Goal: Task Accomplishment & Management: Manage account settings

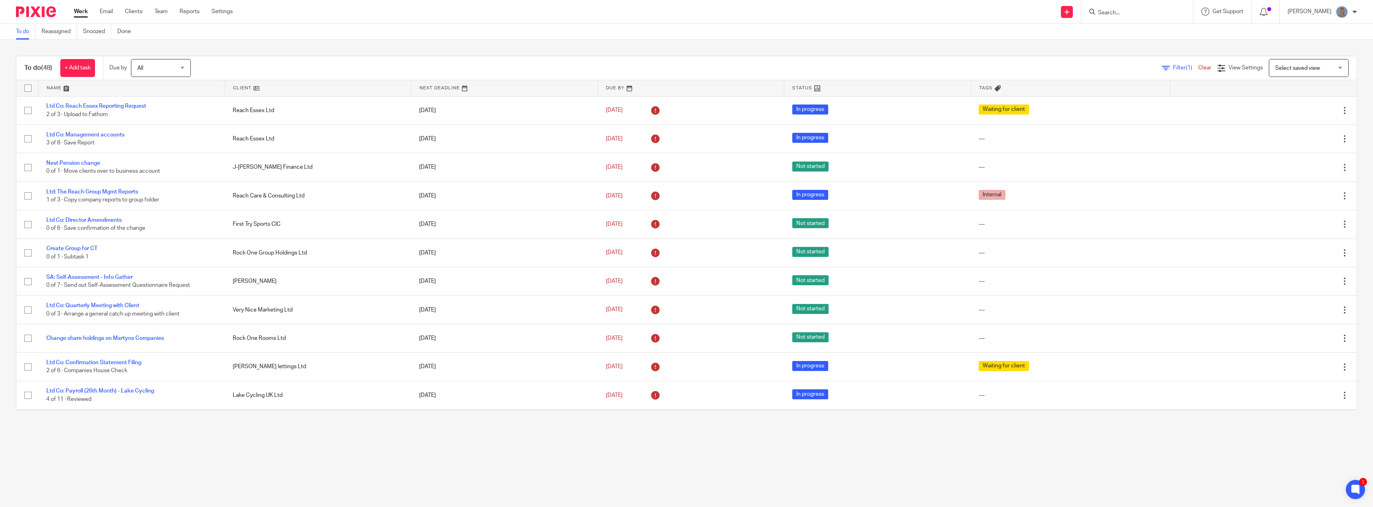
drag, startPoint x: 1120, startPoint y: 14, endPoint x: 1117, endPoint y: 17, distance: 4.3
click at [1120, 13] on input "Search" at bounding box center [1133, 13] width 72 height 7
type input "reach"
click at [1154, 47] on link at bounding box center [1162, 50] width 135 height 25
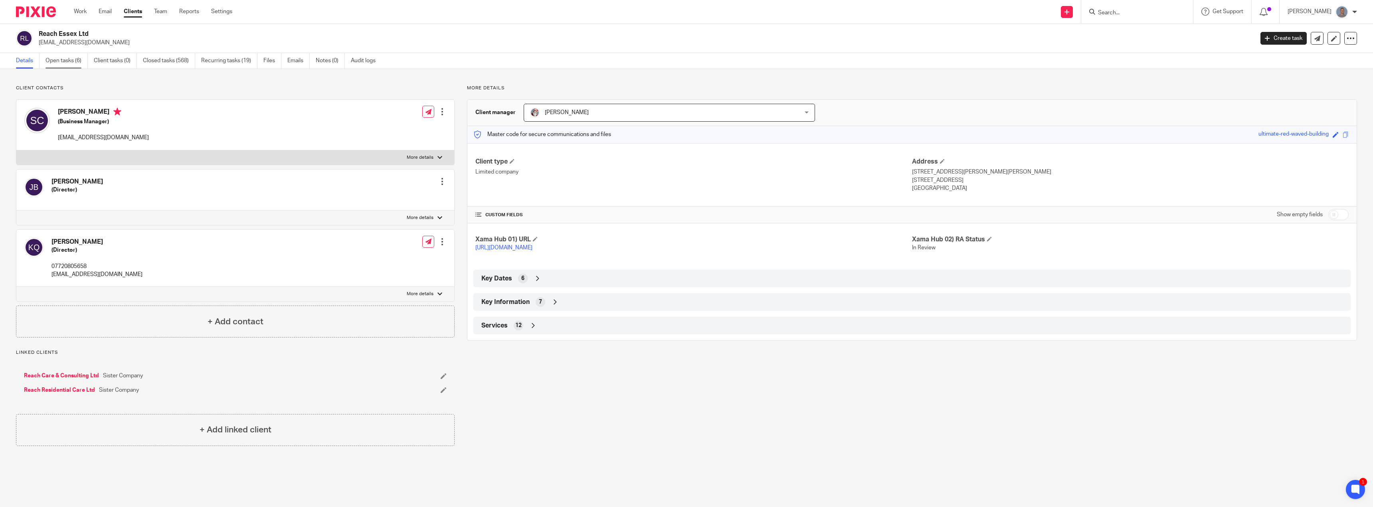
click at [72, 56] on link "Open tasks (6)" at bounding box center [66, 61] width 42 height 16
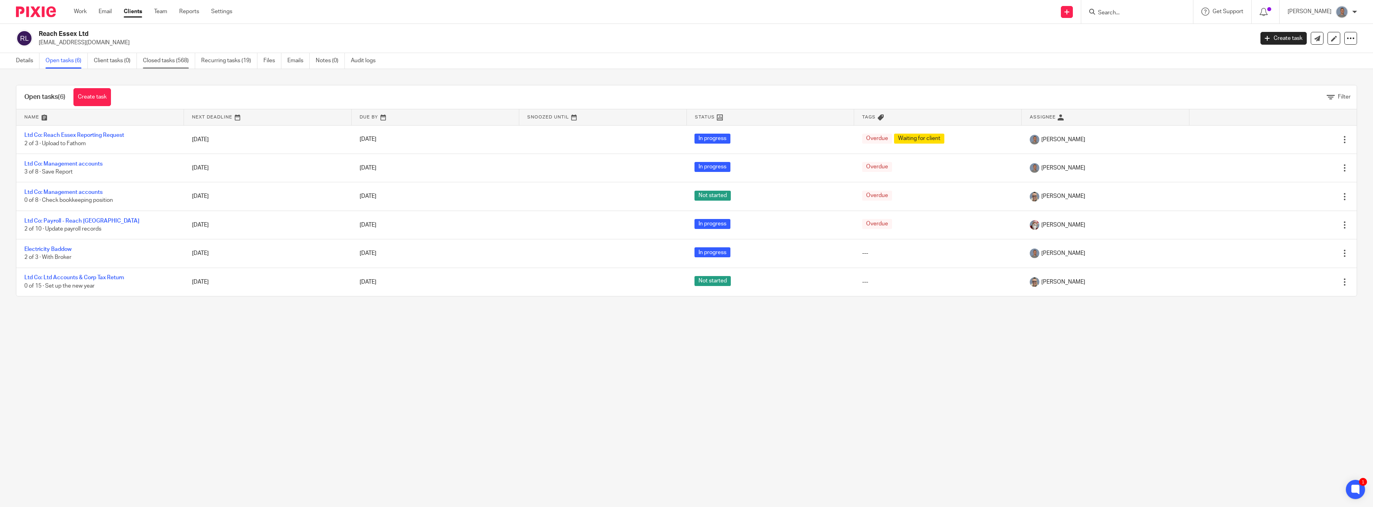
click at [171, 59] on link "Closed tasks (568)" at bounding box center [169, 61] width 52 height 16
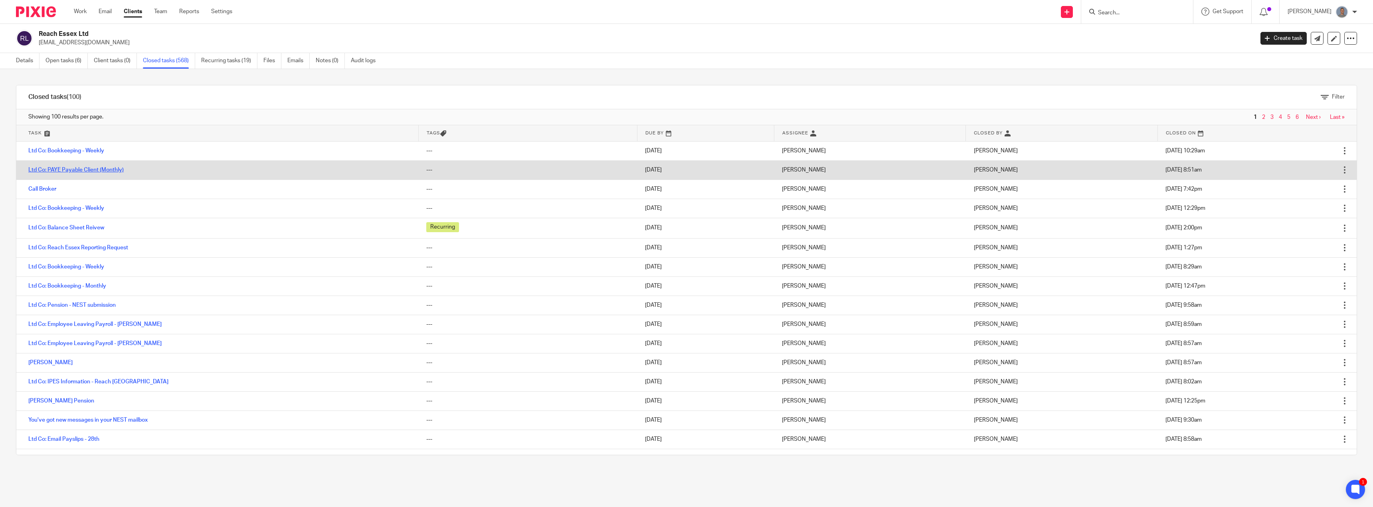
click at [94, 171] on link "Ltd Co: PAYE Payable Client (Monthly)" at bounding box center [75, 170] width 95 height 6
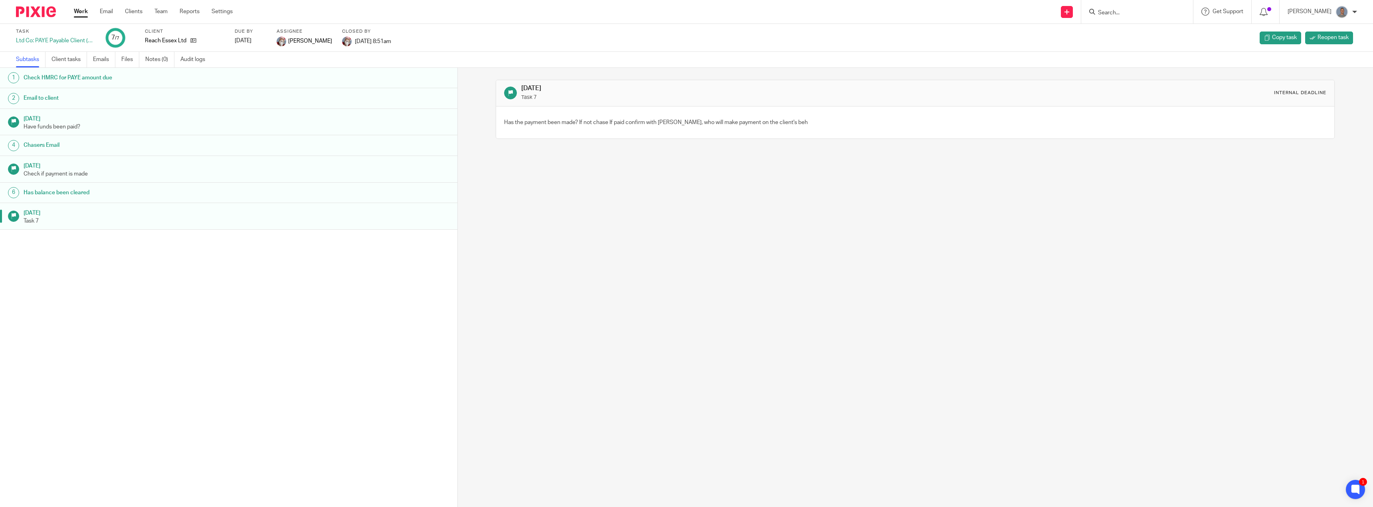
click at [79, 8] on link "Work" at bounding box center [81, 12] width 14 height 8
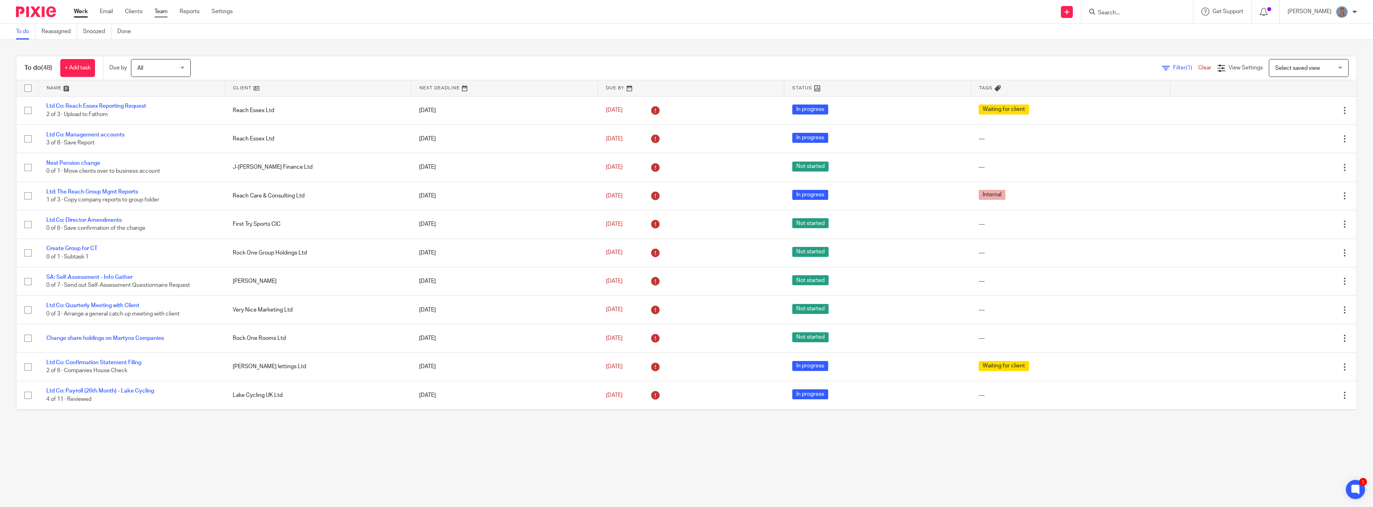
click at [164, 13] on link "Team" at bounding box center [160, 12] width 13 height 8
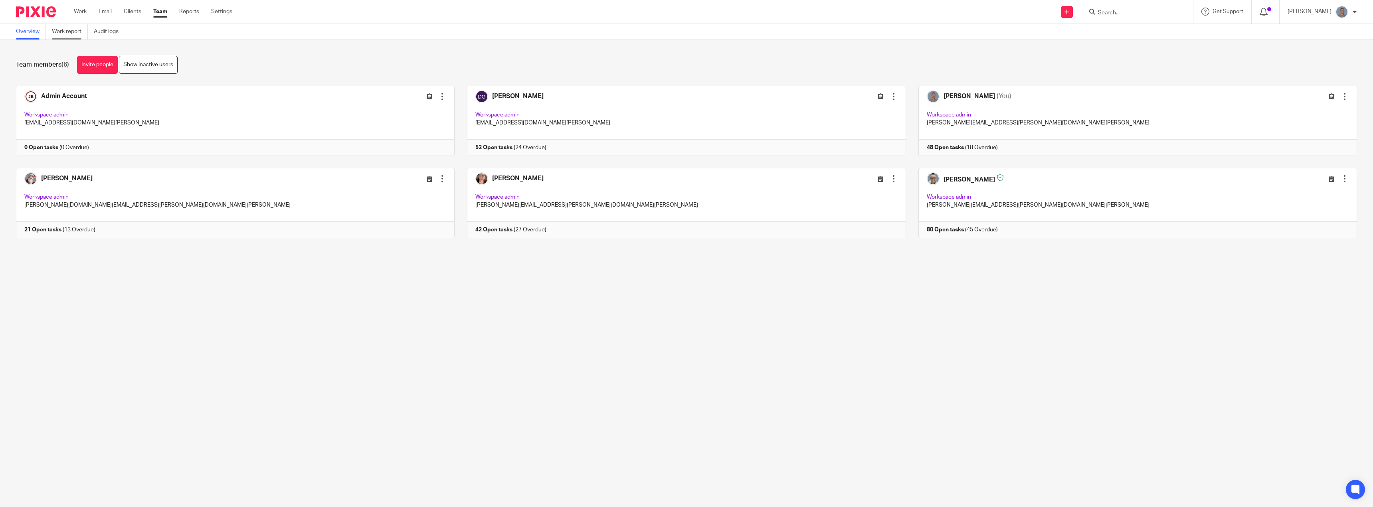
click at [73, 32] on link "Work report" at bounding box center [70, 32] width 36 height 16
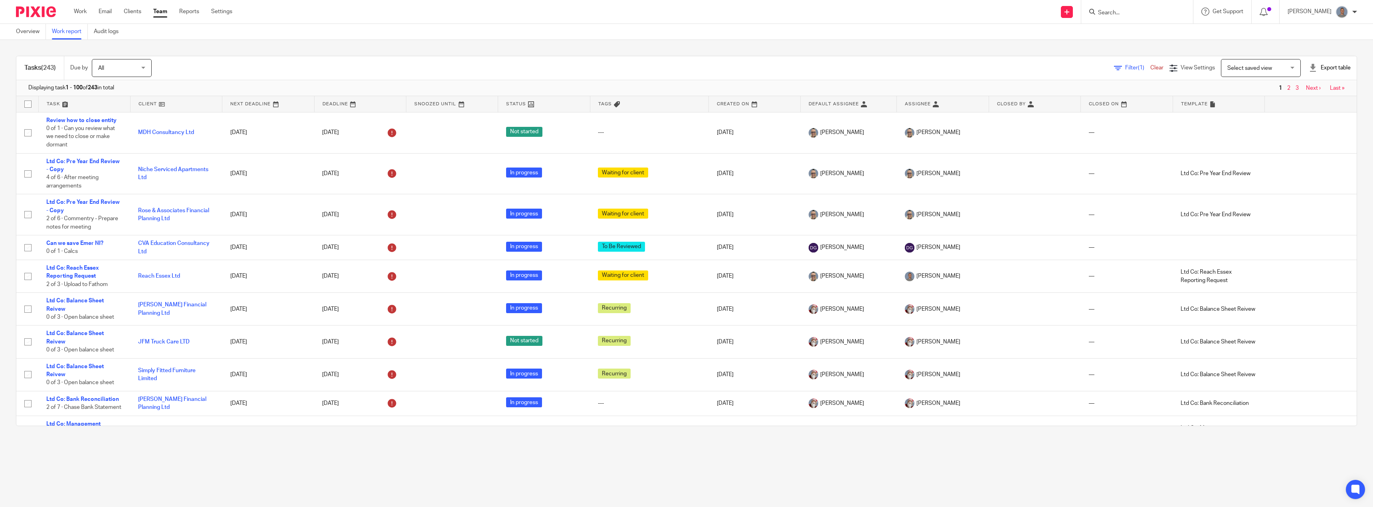
click at [1312, 67] on div "Export table" at bounding box center [1329, 68] width 42 height 8
click at [1302, 84] on link "CSV format" at bounding box center [1300, 86] width 29 height 6
click at [79, 13] on link "Work" at bounding box center [80, 12] width 13 height 8
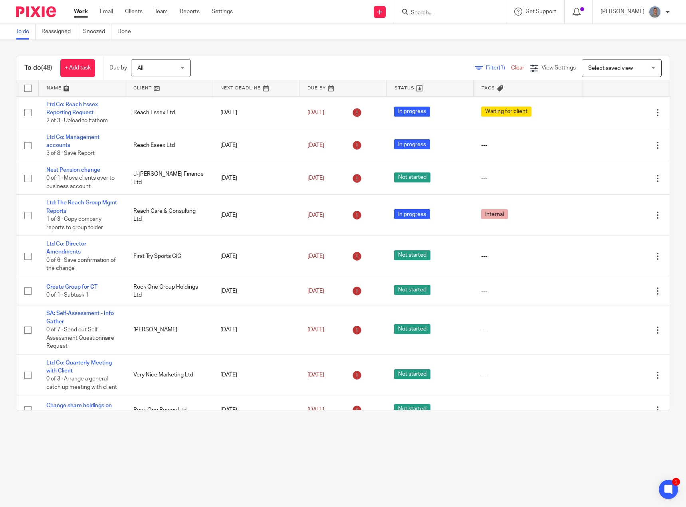
click at [438, 16] on input "Search" at bounding box center [446, 13] width 72 height 7
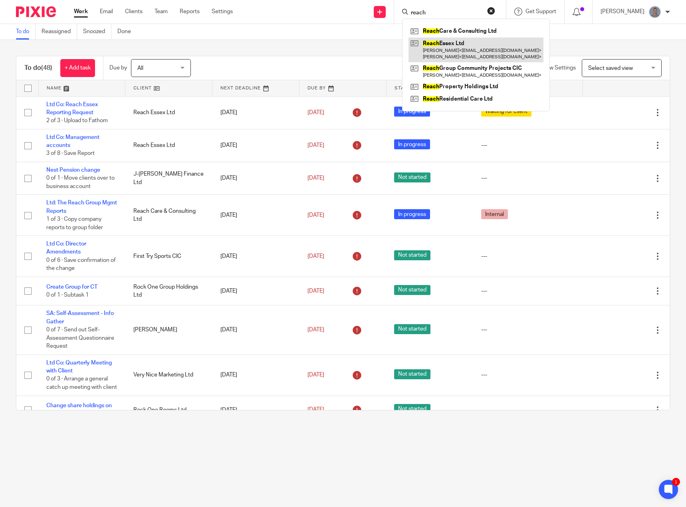
type input "reach"
click at [458, 46] on link at bounding box center [475, 50] width 135 height 25
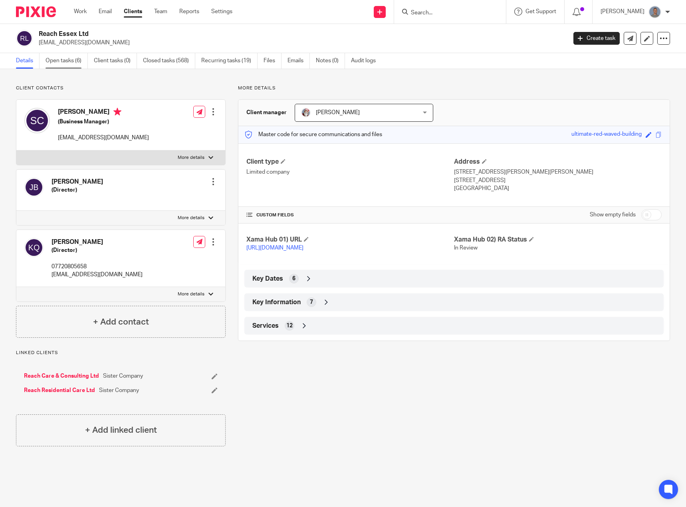
click at [77, 63] on link "Open tasks (6)" at bounding box center [66, 61] width 42 height 16
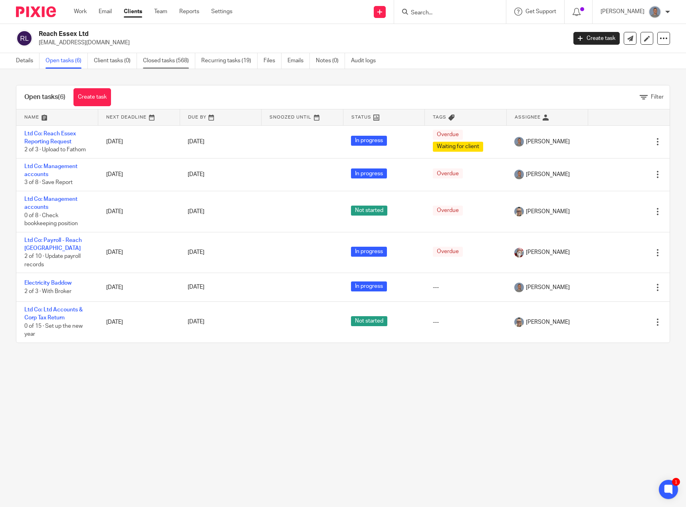
click at [162, 62] on link "Closed tasks (568)" at bounding box center [169, 61] width 52 height 16
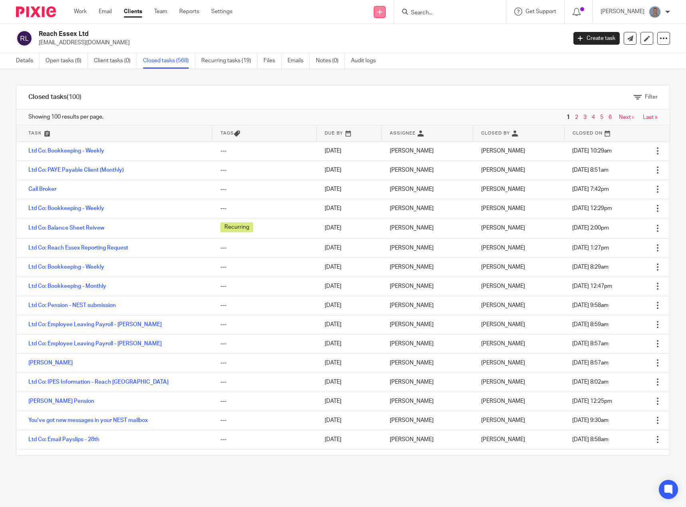
click at [385, 15] on link at bounding box center [379, 12] width 12 height 12
click at [381, 47] on link "Create task" at bounding box center [384, 49] width 49 height 12
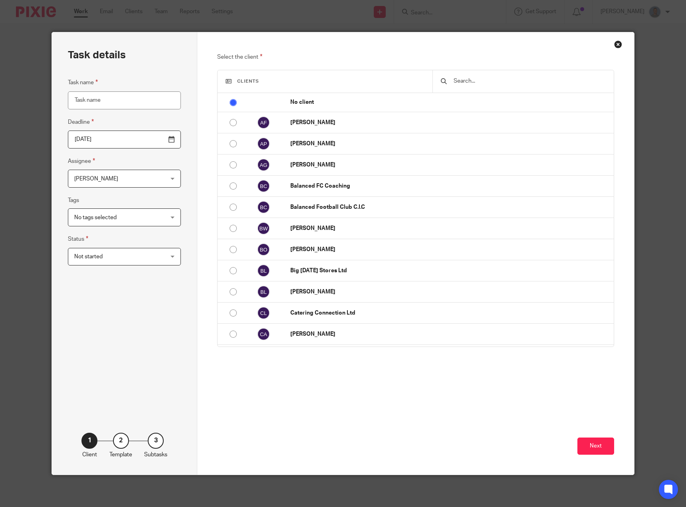
click at [465, 82] on input "text" at bounding box center [528, 81] width 153 height 9
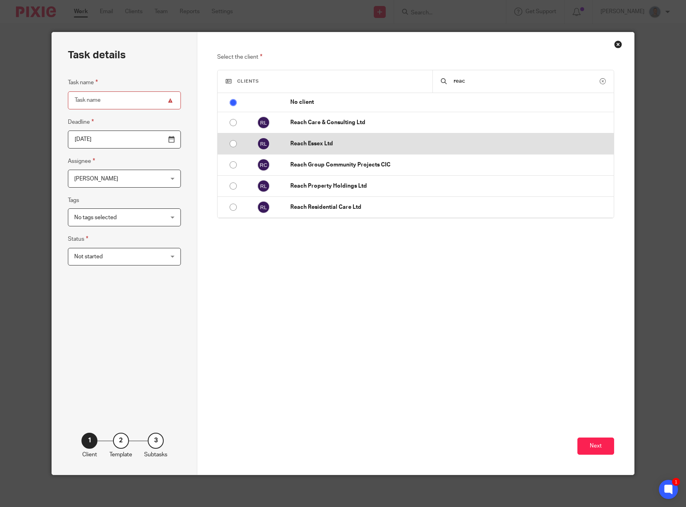
type input "reac"
click at [323, 143] on p "Reach Essex Ltd" at bounding box center [449, 144] width 319 height 8
radio input "false"
radio input "true"
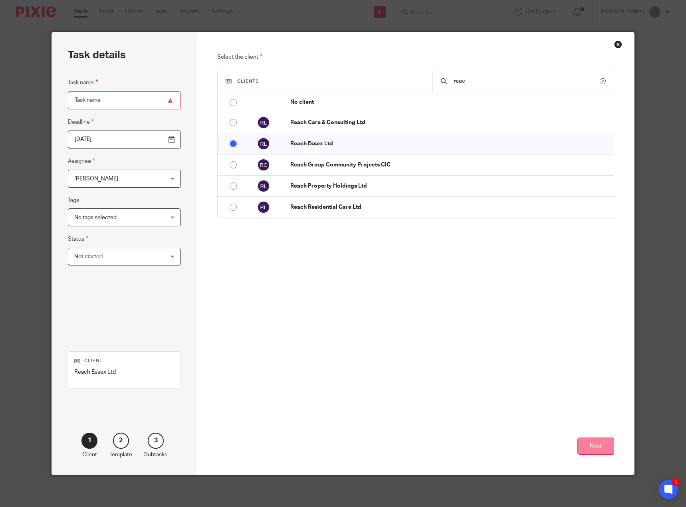
click at [594, 447] on button "Next" at bounding box center [595, 445] width 37 height 17
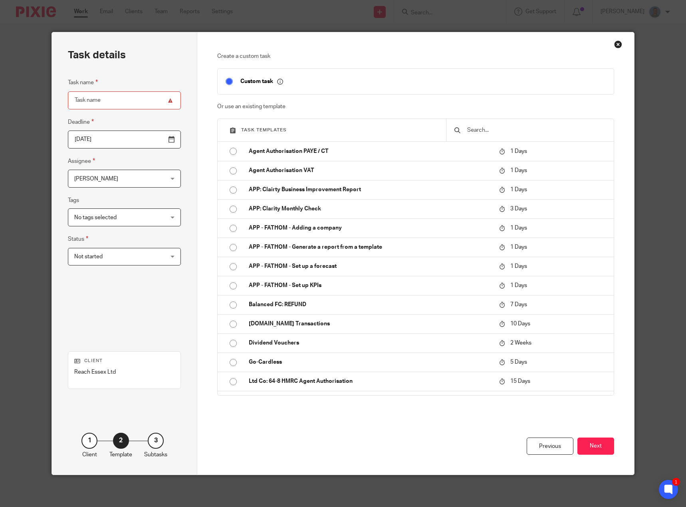
click at [475, 131] on input "text" at bounding box center [535, 130] width 139 height 9
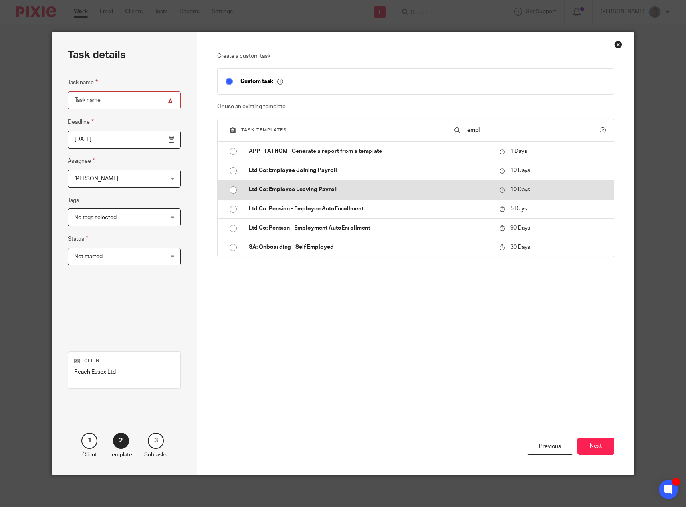
type input "empl"
click at [313, 190] on p "Ltd Co: Employee Leaving Payroll" at bounding box center [370, 190] width 242 height 8
type input "2025-10-02"
type input "Ltd Co: Employee Leaving Payroll"
checkbox input "false"
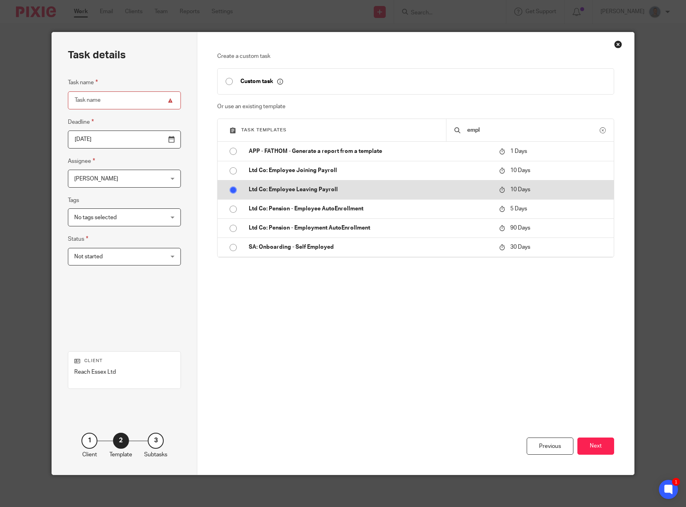
radio input "true"
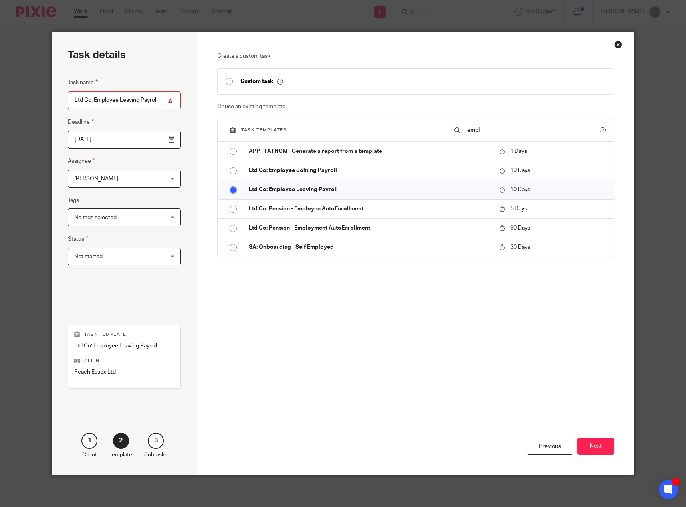
click at [157, 101] on input "Ltd Co: Employee Leaving Payroll" at bounding box center [124, 100] width 113 height 18
type input "Ltd Co: Employee Leaving Payroll - Kevin Quantrill"
click at [591, 443] on button "Next" at bounding box center [595, 445] width 37 height 17
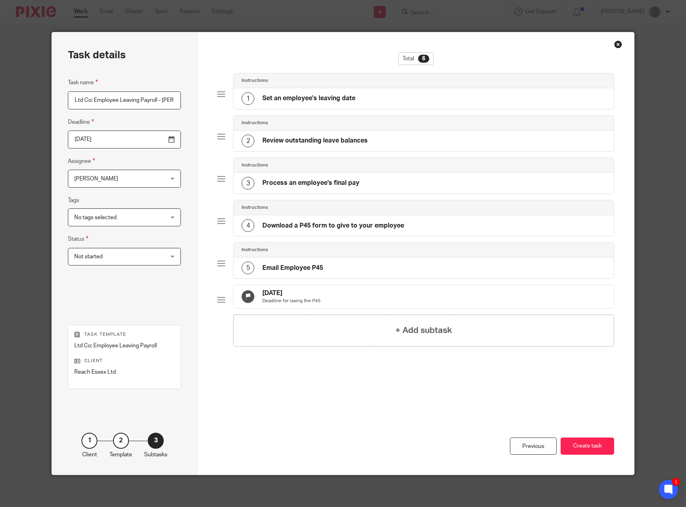
click at [108, 176] on span "[PERSON_NAME]" at bounding box center [116, 178] width 85 height 17
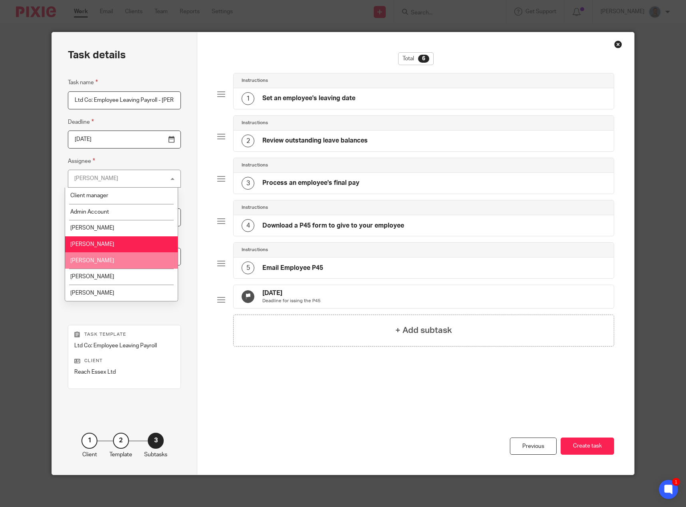
click at [106, 259] on li "Karen Hughes" at bounding box center [121, 260] width 113 height 16
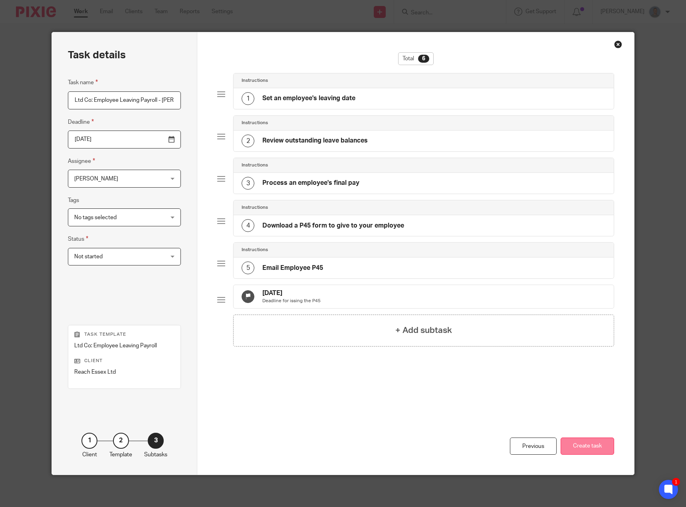
click at [568, 447] on button "Create task" at bounding box center [586, 445] width 53 height 17
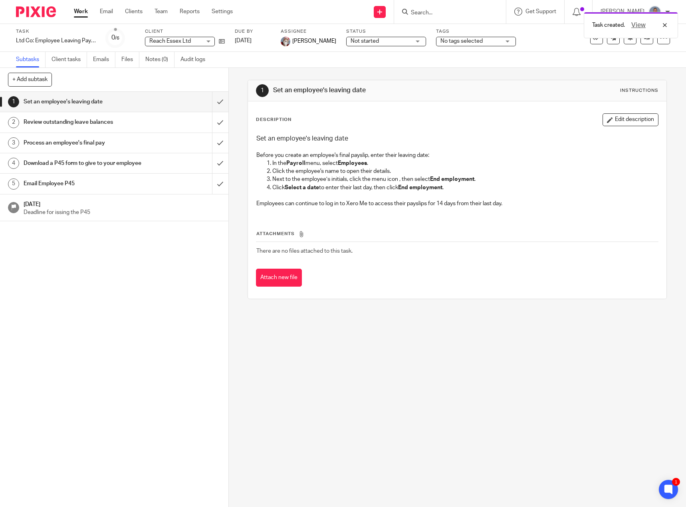
click at [86, 14] on link "Work" at bounding box center [81, 12] width 14 height 8
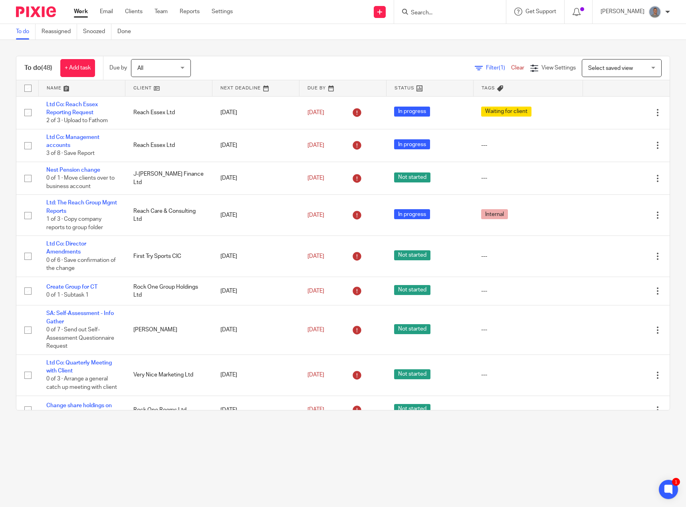
click at [438, 8] on form at bounding box center [452, 12] width 85 height 10
click at [438, 15] on input "Search" at bounding box center [446, 13] width 72 height 7
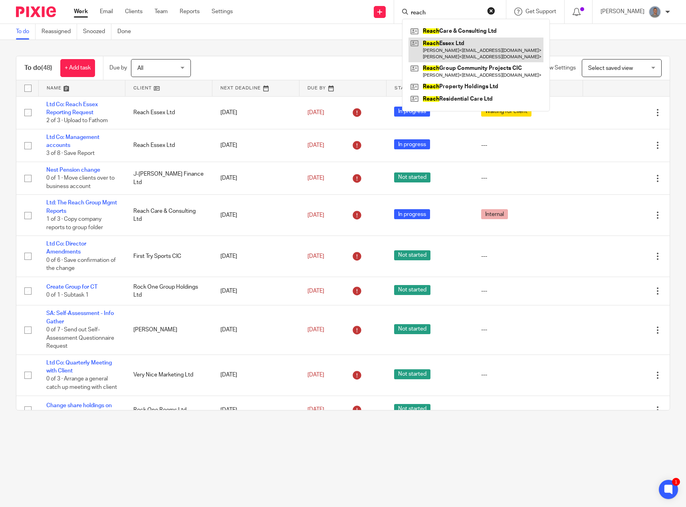
type input "reach"
click at [450, 45] on link at bounding box center [475, 50] width 135 height 25
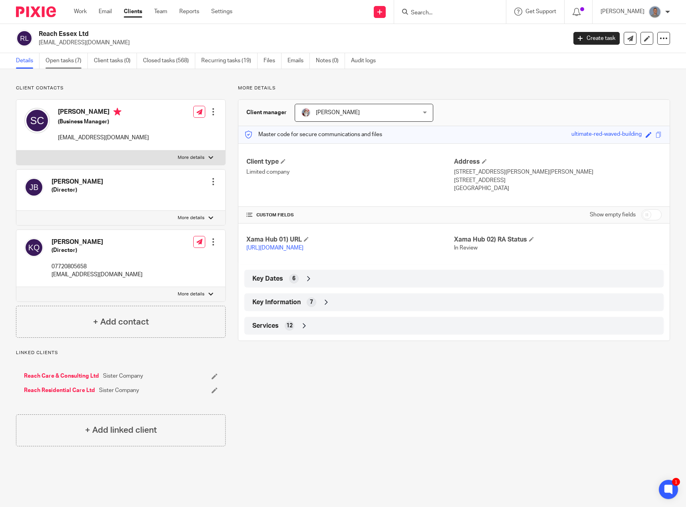
click at [73, 57] on link "Open tasks (7)" at bounding box center [66, 61] width 42 height 16
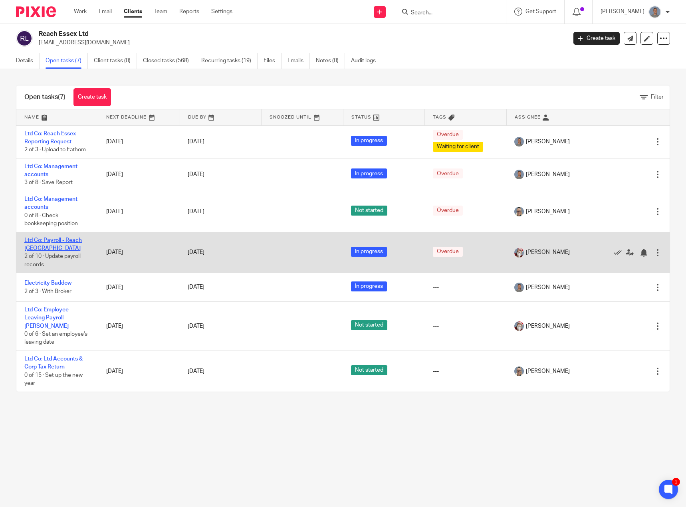
click at [65, 239] on link "Ltd Co: Payroll - Reach [GEOGRAPHIC_DATA]" at bounding box center [52, 244] width 57 height 14
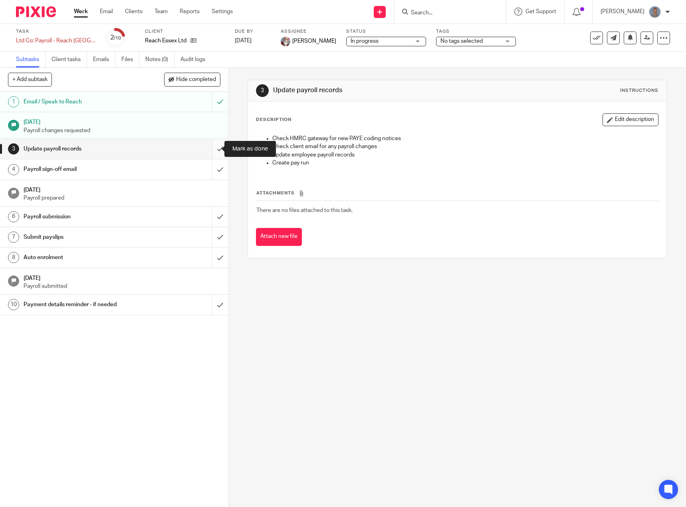
click at [216, 152] on input "submit" at bounding box center [114, 149] width 228 height 20
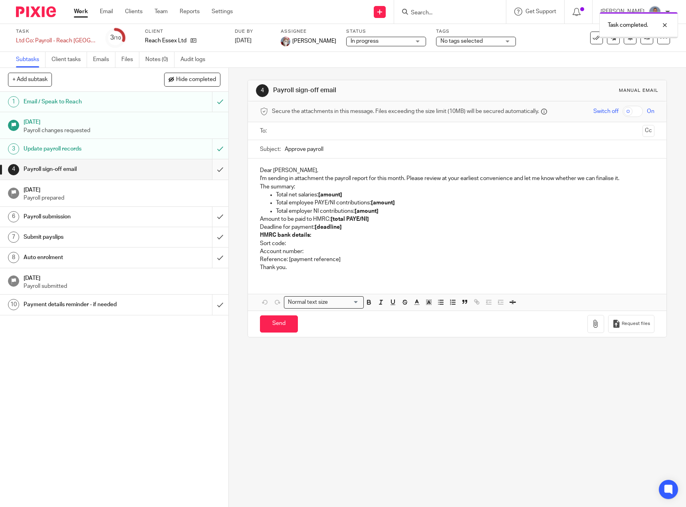
drag, startPoint x: 0, startPoint y: 0, endPoint x: 212, endPoint y: 172, distance: 273.2
click at [212, 172] on input "submit" at bounding box center [114, 169] width 228 height 20
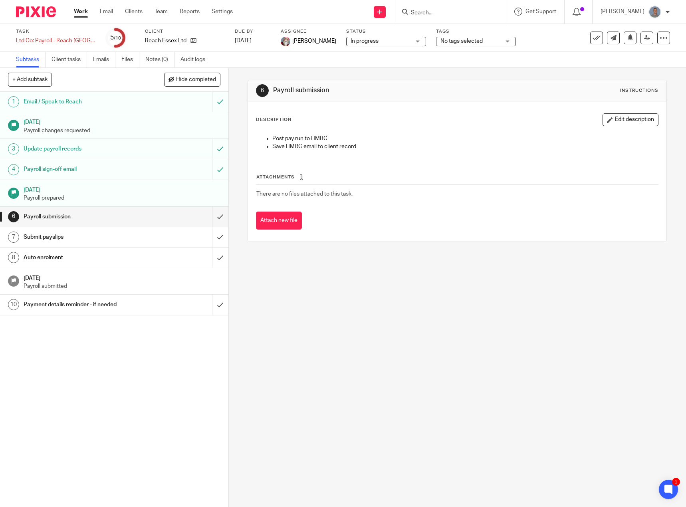
click at [85, 12] on link "Work" at bounding box center [81, 12] width 14 height 8
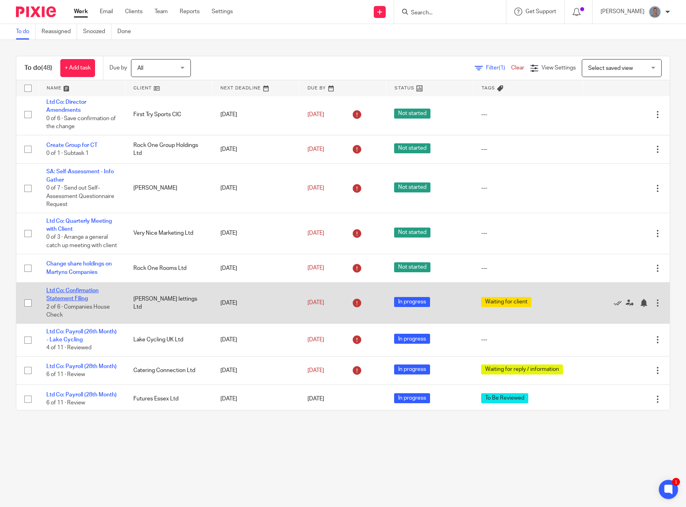
scroll to position [160, 0]
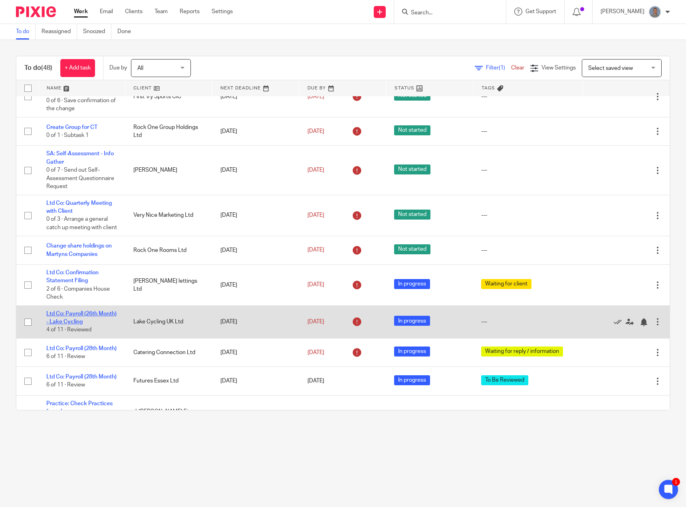
click at [85, 324] on link "Ltd Co: Payroll (26th Month) - Lake Cycling" at bounding box center [81, 318] width 70 height 14
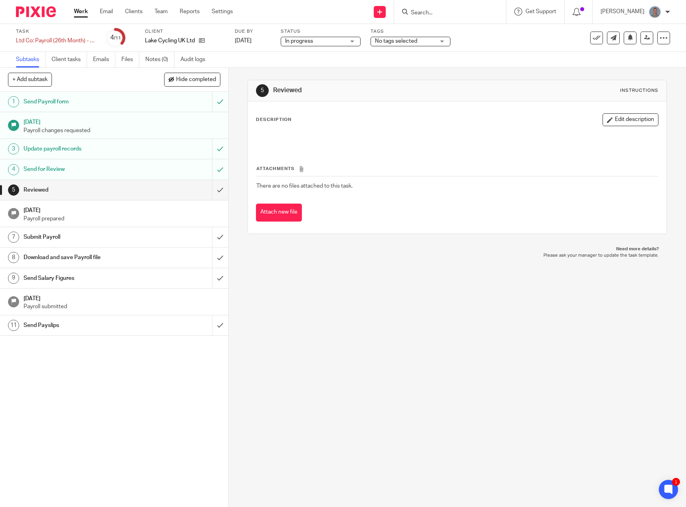
click at [441, 13] on input "Search" at bounding box center [446, 13] width 72 height 7
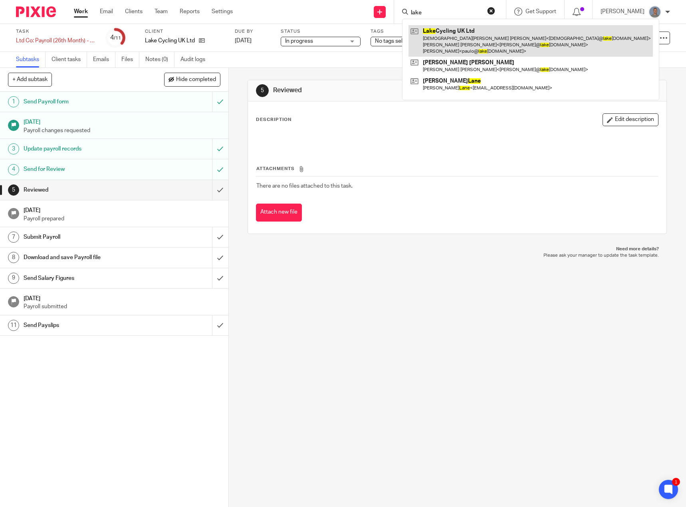
type input "lake"
click at [448, 39] on link at bounding box center [530, 41] width 244 height 32
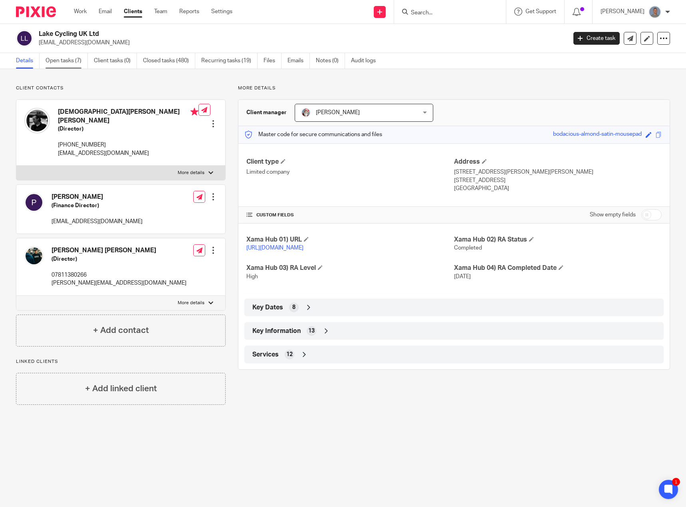
click at [57, 62] on link "Open tasks (7)" at bounding box center [66, 61] width 42 height 16
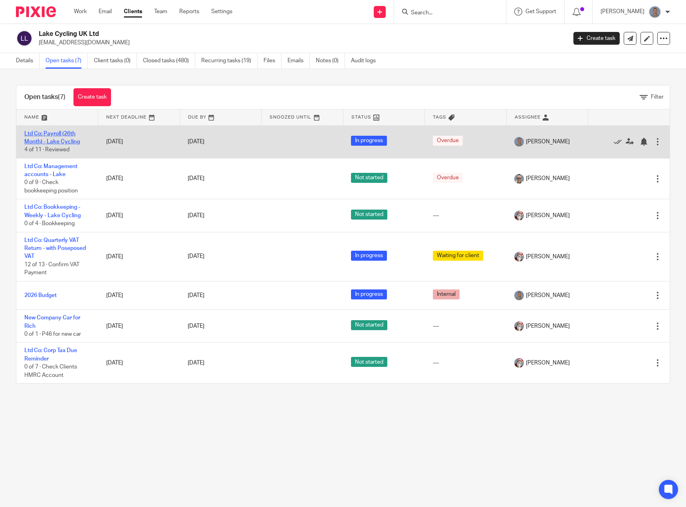
click at [71, 143] on link "Ltd Co: Payroll (26th Month) - Lake Cycling" at bounding box center [51, 138] width 55 height 14
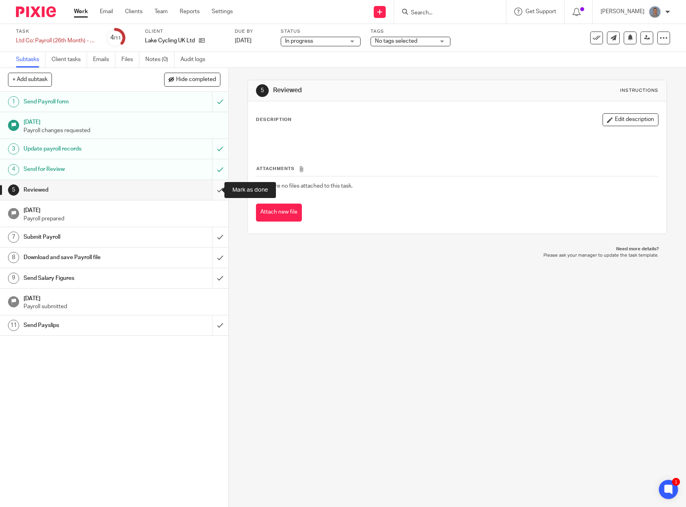
click at [212, 191] on input "submit" at bounding box center [114, 190] width 228 height 20
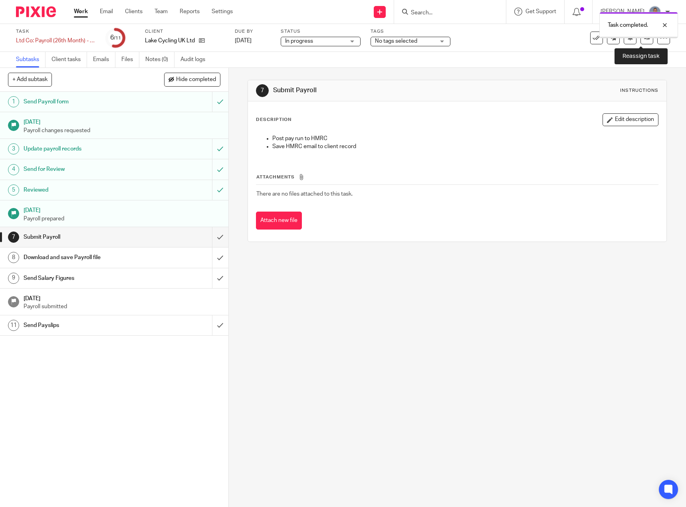
click at [644, 40] on icon at bounding box center [647, 38] width 6 height 6
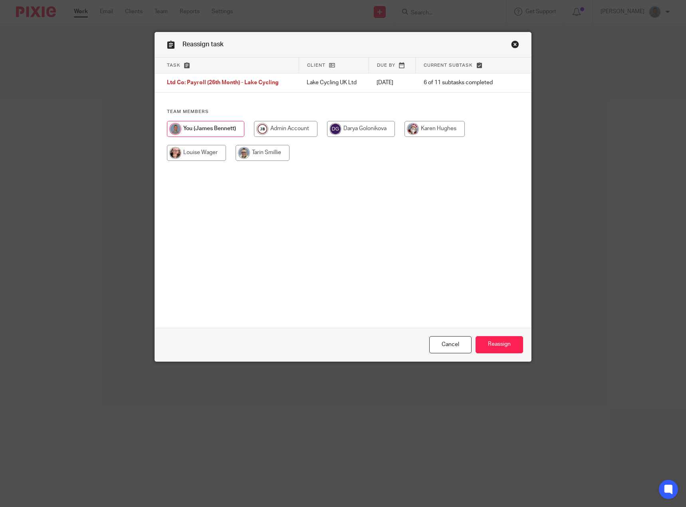
click at [437, 130] on input "radio" at bounding box center [434, 129] width 60 height 16
radio input "true"
click at [508, 346] on input "Reassign" at bounding box center [498, 344] width 47 height 17
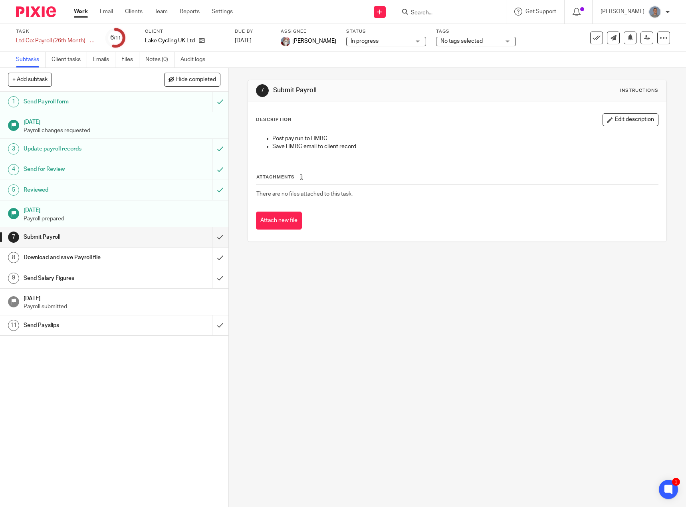
click at [83, 11] on link "Work" at bounding box center [81, 12] width 14 height 8
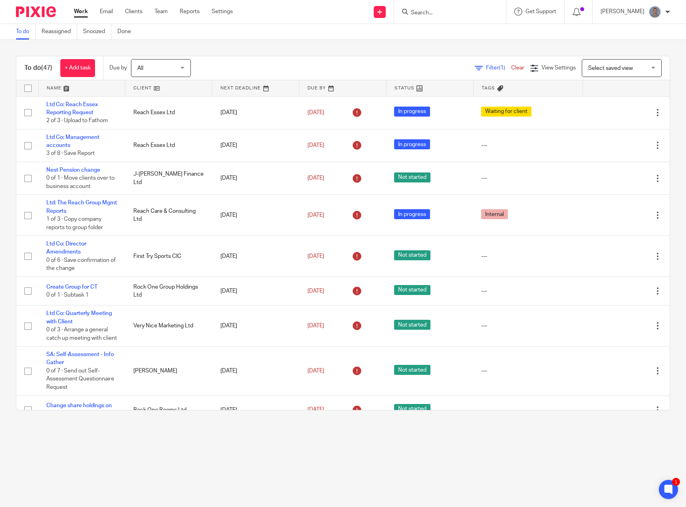
click at [431, 13] on input "Search" at bounding box center [446, 13] width 72 height 7
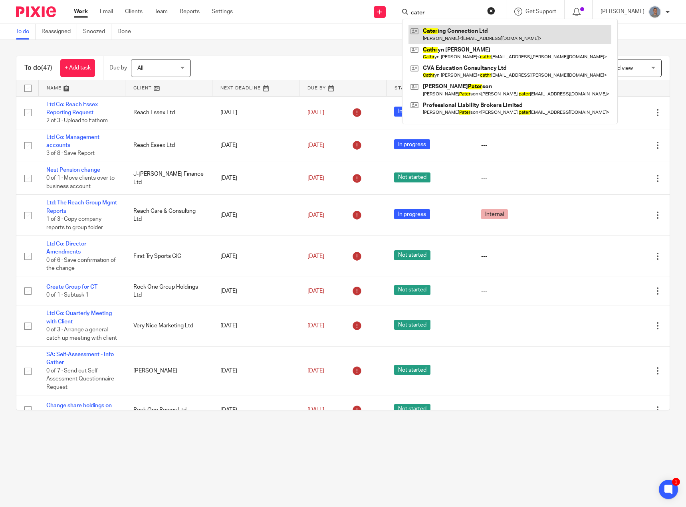
type input "cater"
click at [450, 30] on link at bounding box center [509, 34] width 203 height 18
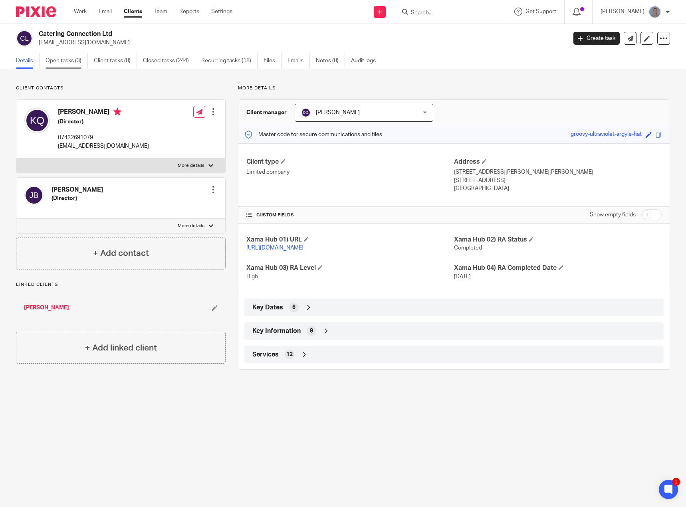
click at [75, 65] on link "Open tasks (3)" at bounding box center [66, 61] width 42 height 16
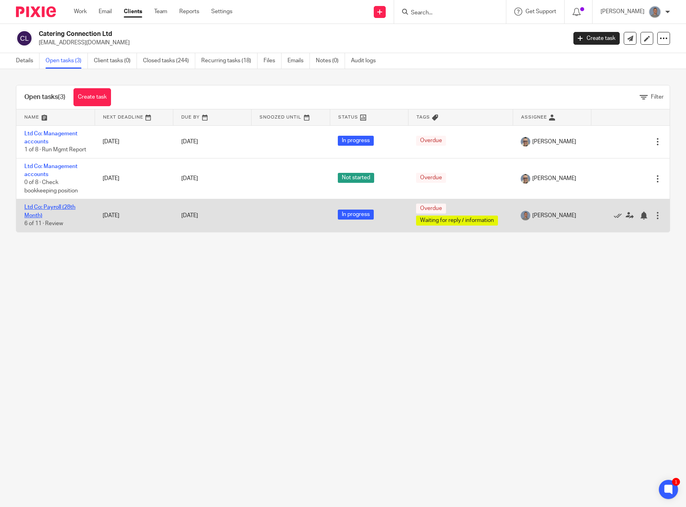
click at [60, 216] on link "Ltd Co: Payroll (28th Month)" at bounding box center [49, 211] width 51 height 14
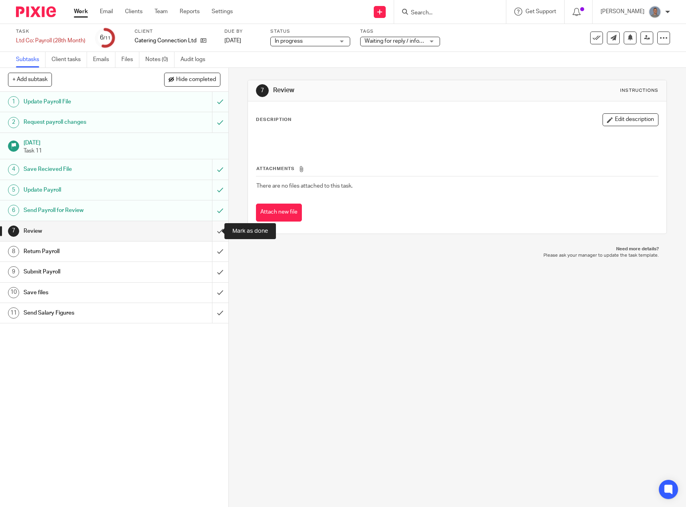
click at [209, 228] on input "submit" at bounding box center [114, 231] width 228 height 20
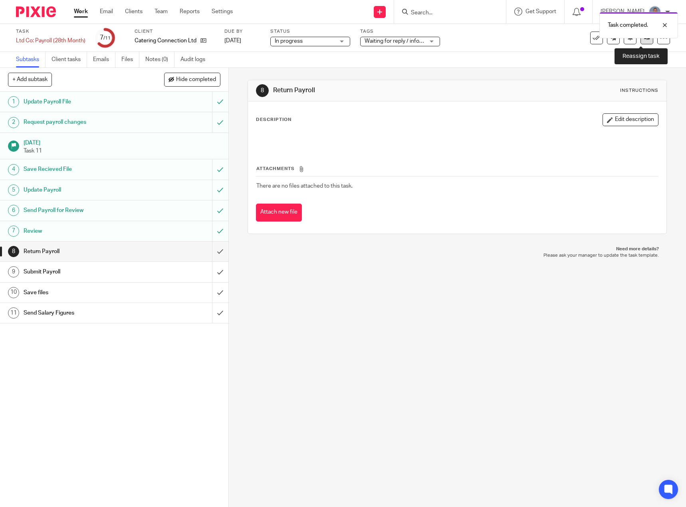
click at [641, 42] on link at bounding box center [646, 38] width 13 height 13
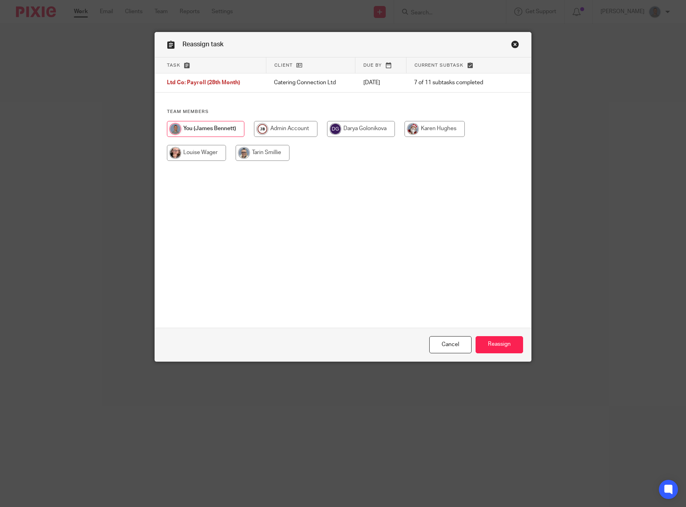
click at [370, 126] on input "radio" at bounding box center [361, 129] width 68 height 16
radio input "true"
click at [495, 343] on input "Reassign" at bounding box center [498, 344] width 47 height 17
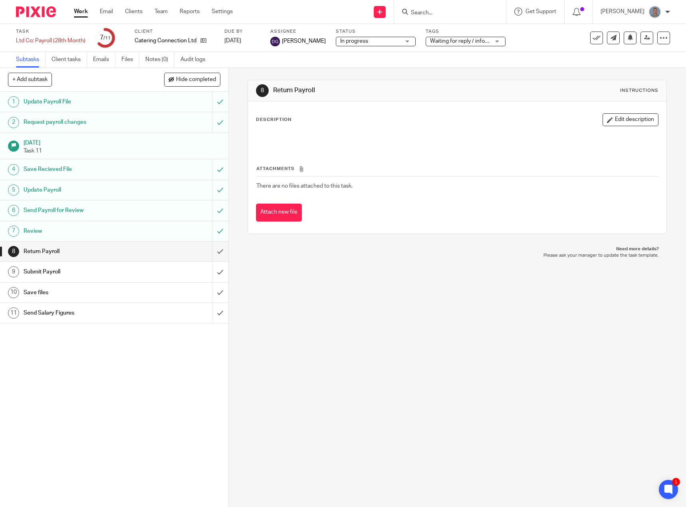
click at [440, 17] on div at bounding box center [450, 12] width 112 height 24
click at [440, 13] on input "Search" at bounding box center [446, 13] width 72 height 7
type input "inte"
click at [460, 30] on link at bounding box center [475, 34] width 135 height 18
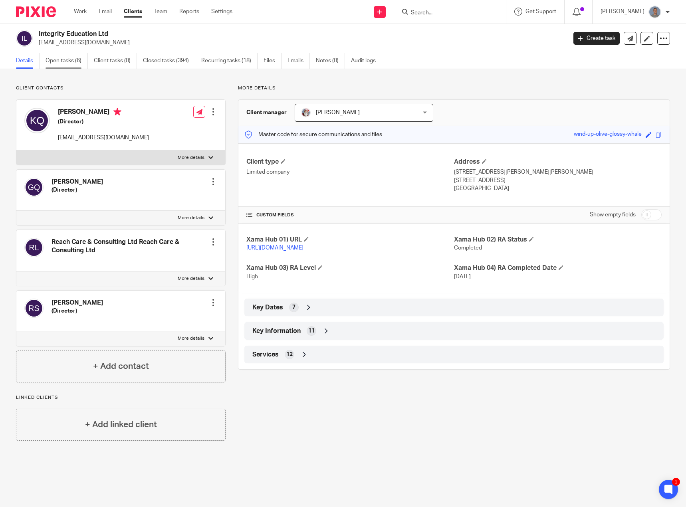
click at [67, 60] on link "Open tasks (6)" at bounding box center [66, 61] width 42 height 16
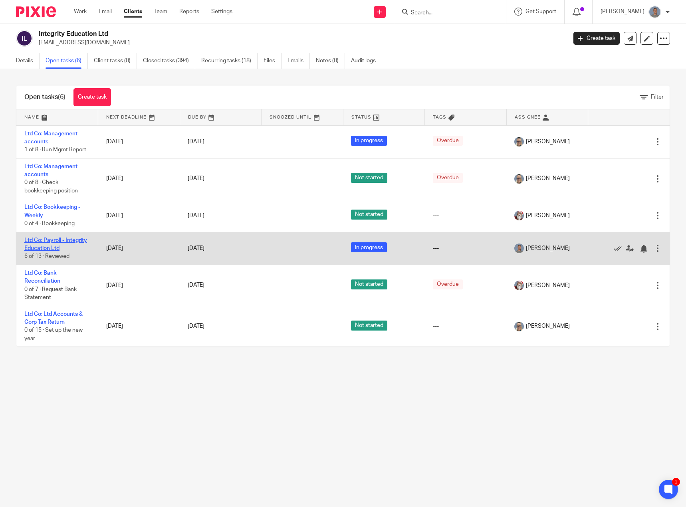
click at [49, 247] on link "Ltd Co: Payroll - Integrity Education Ltd" at bounding box center [55, 244] width 63 height 14
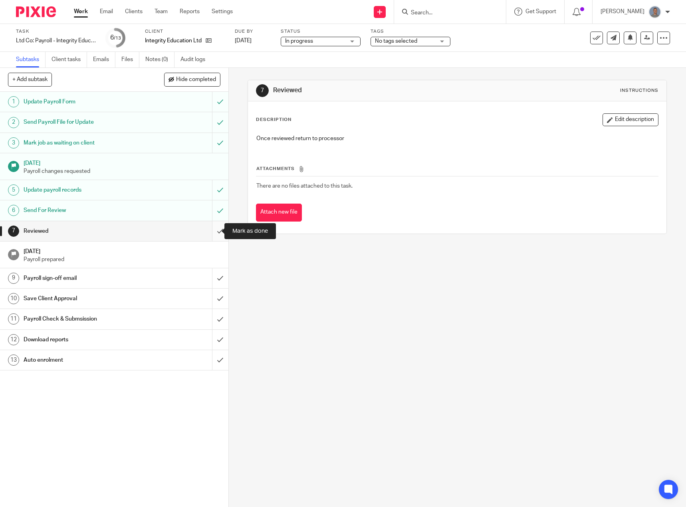
click at [209, 231] on input "submit" at bounding box center [114, 231] width 228 height 20
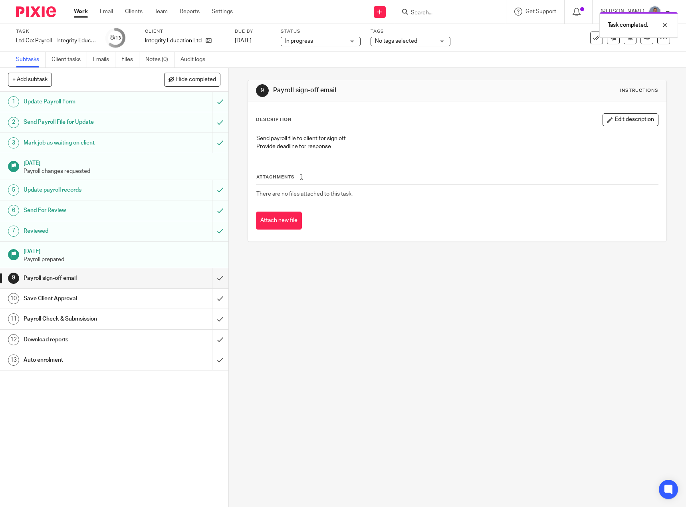
click at [644, 40] on icon at bounding box center [647, 38] width 6 height 6
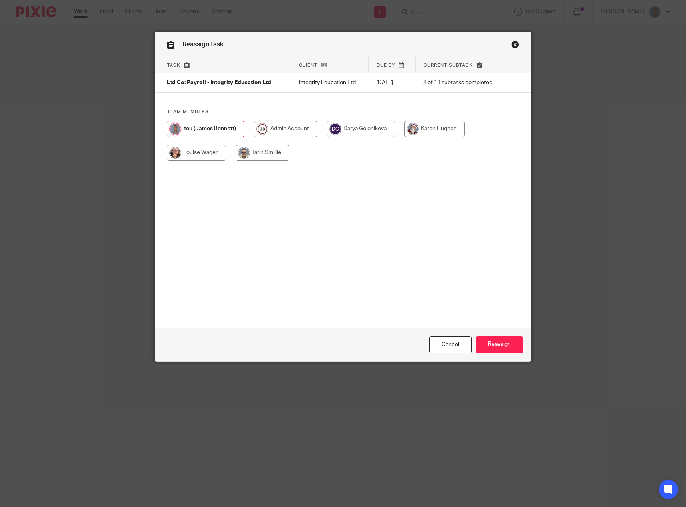
drag, startPoint x: 413, startPoint y: 128, endPoint x: 431, endPoint y: 137, distance: 20.5
click at [415, 128] on input "radio" at bounding box center [434, 129] width 60 height 16
radio input "true"
click at [500, 344] on input "Reassign" at bounding box center [498, 344] width 47 height 17
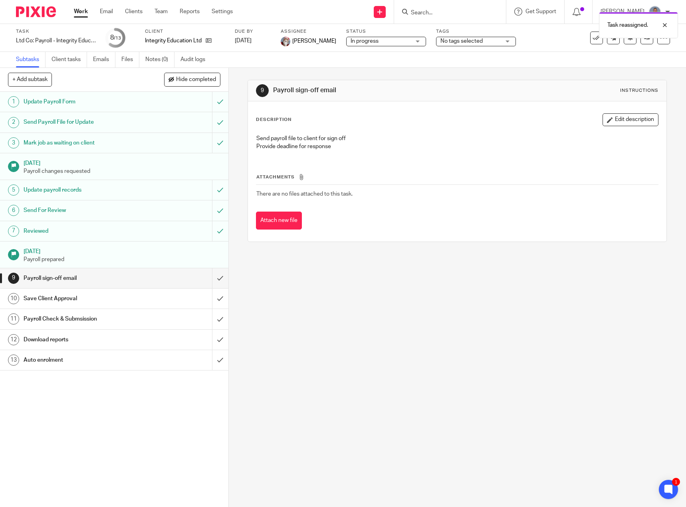
click at [433, 7] on form at bounding box center [452, 12] width 85 height 10
click at [432, 13] on div "Task reassigned." at bounding box center [510, 23] width 335 height 30
click at [434, 14] on div "Task reassigned." at bounding box center [510, 23] width 335 height 30
click at [441, 11] on div "Task reassigned." at bounding box center [510, 23] width 335 height 30
click at [668, 25] on div "Task reassigned." at bounding box center [638, 25] width 79 height 26
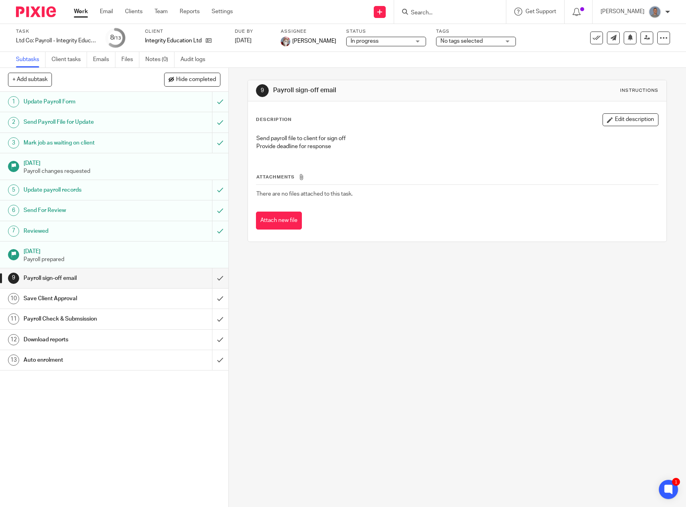
drag, startPoint x: 432, startPoint y: 9, endPoint x: 437, endPoint y: 9, distance: 4.4
click at [433, 10] on input "Search" at bounding box center [446, 13] width 72 height 7
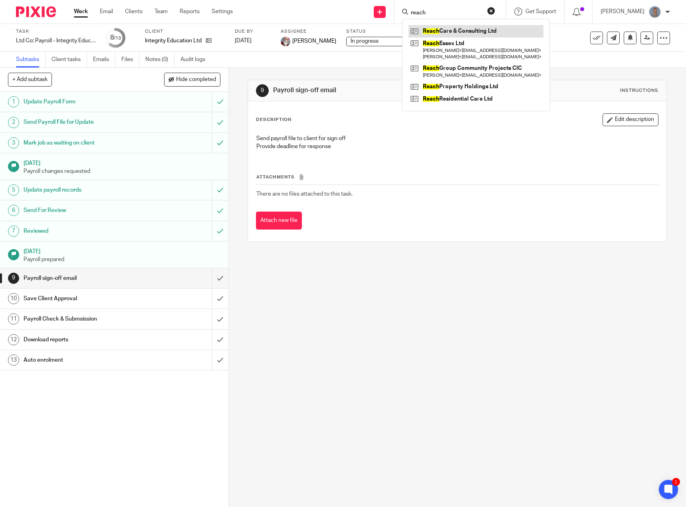
type input "reach"
click at [454, 30] on link at bounding box center [475, 31] width 135 height 12
